Goal: Information Seeking & Learning: Check status

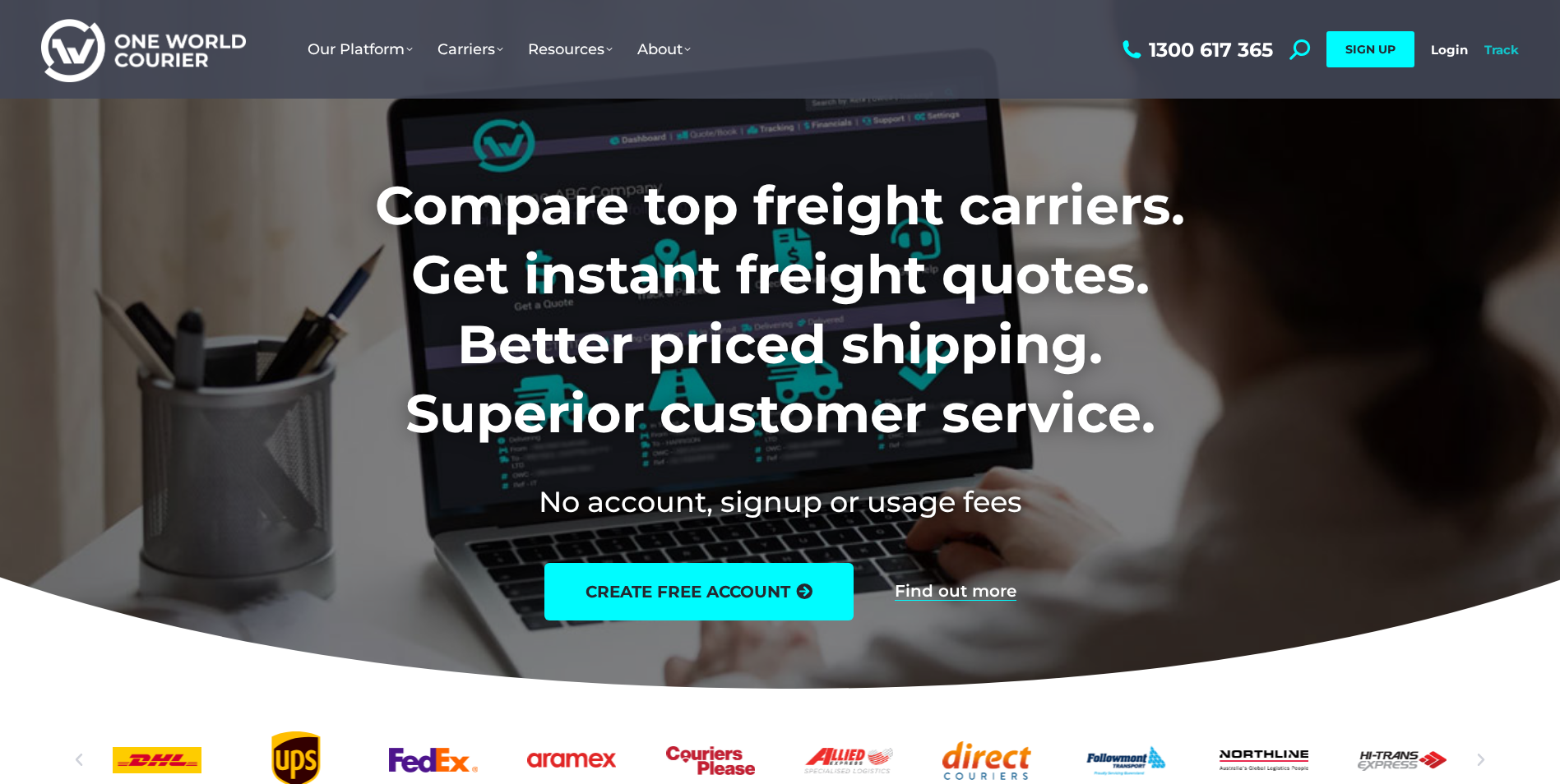
click at [1498, 45] on link "Track" at bounding box center [1501, 50] width 35 height 16
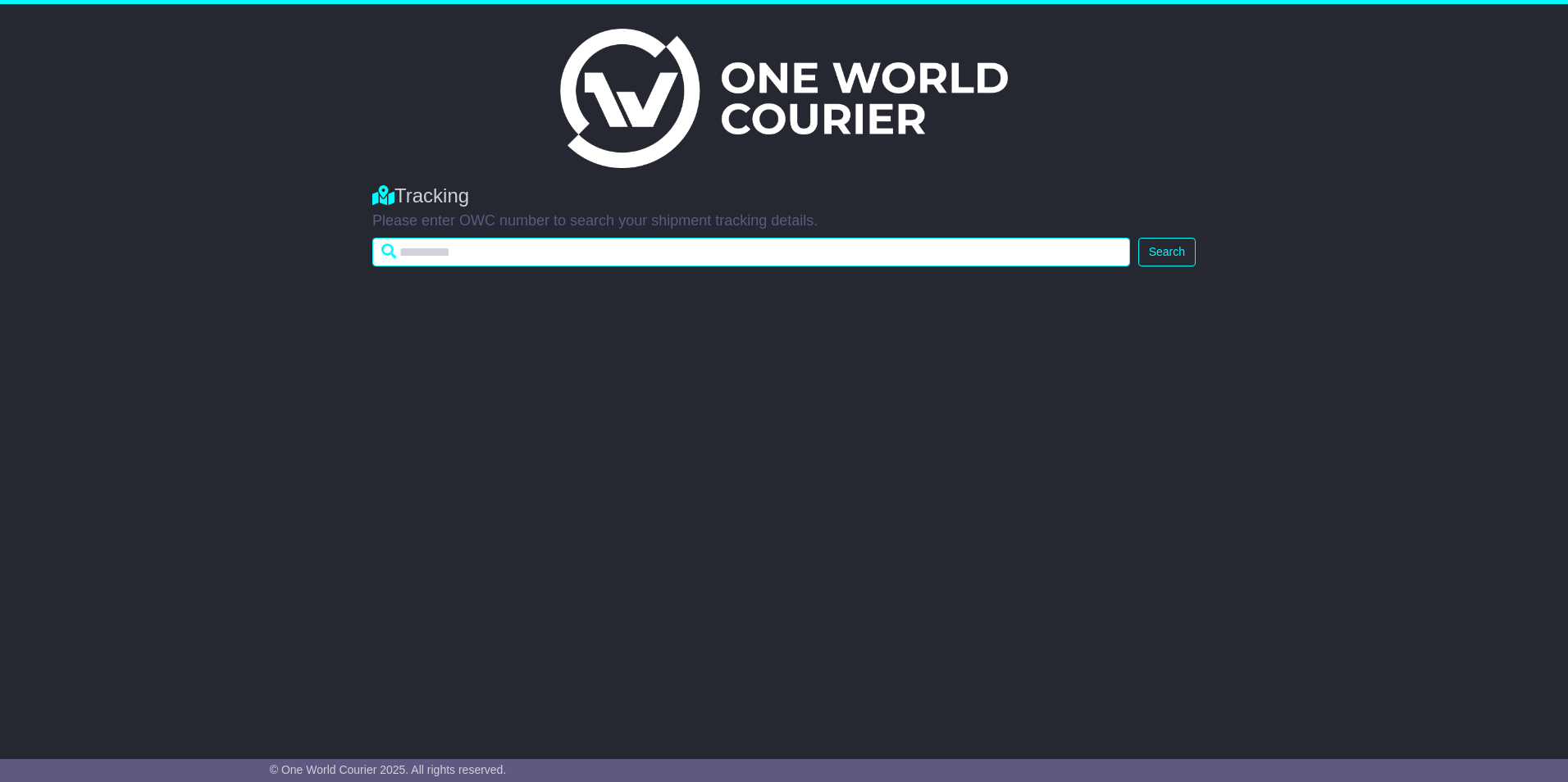
paste input "**********"
type input "**********"
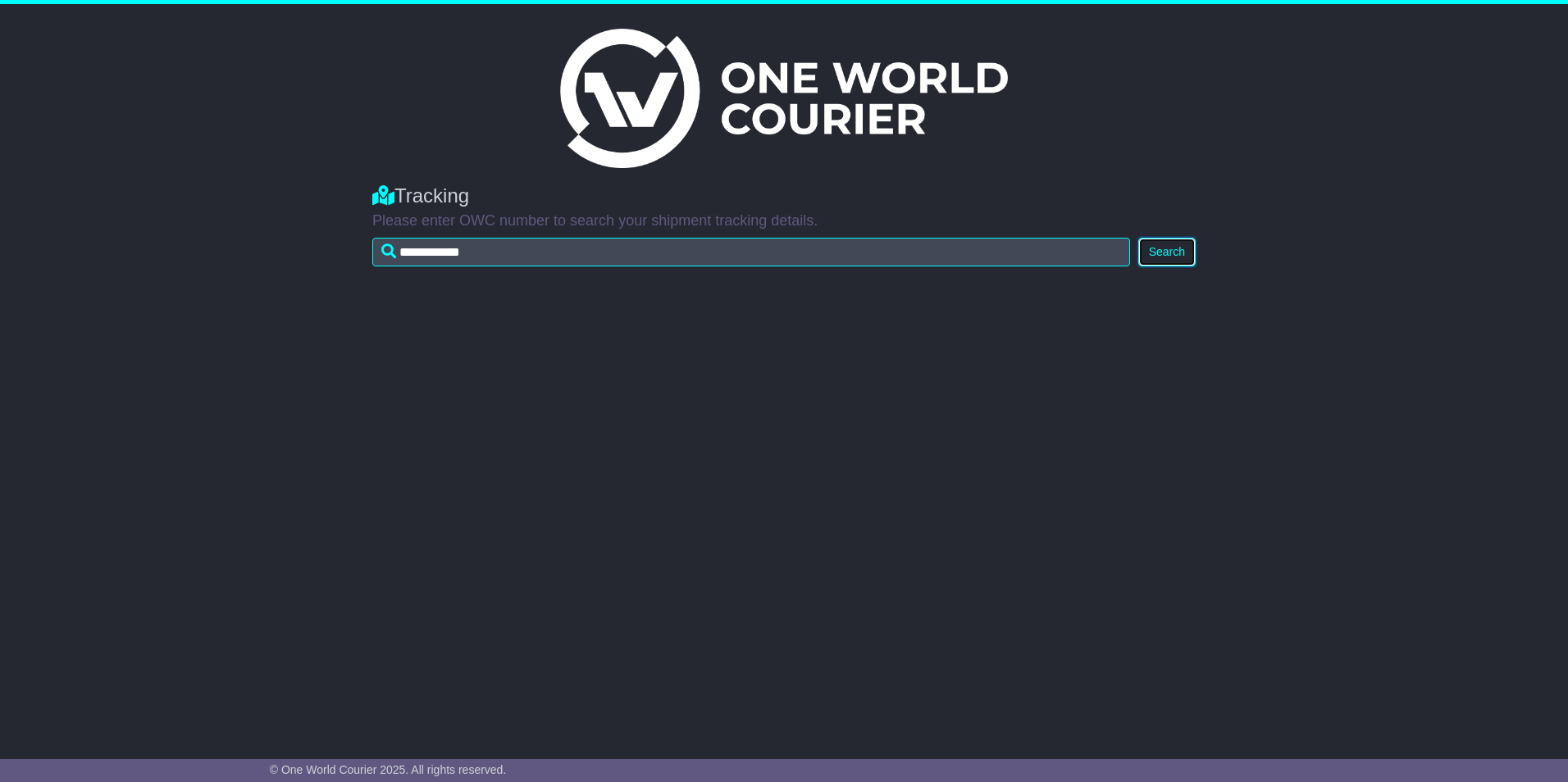
click at [1180, 255] on button "Search" at bounding box center [1167, 252] width 58 height 28
